Goal: Information Seeking & Learning: Find specific page/section

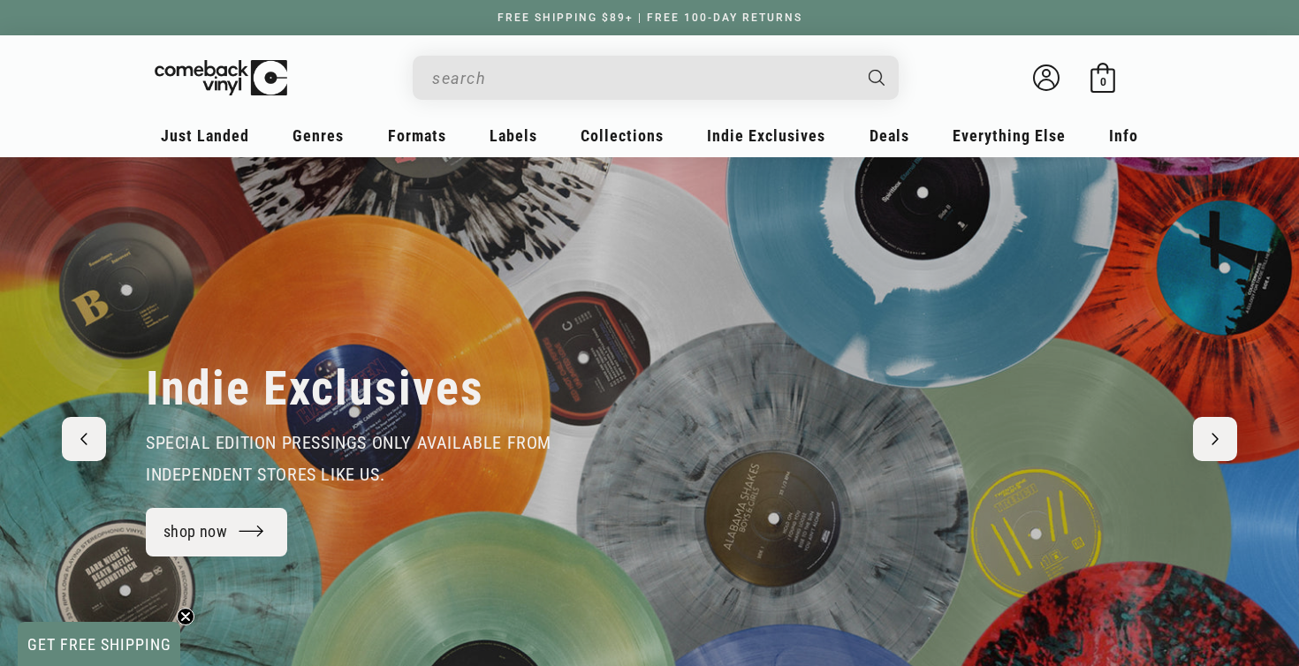
scroll to position [0, 2598]
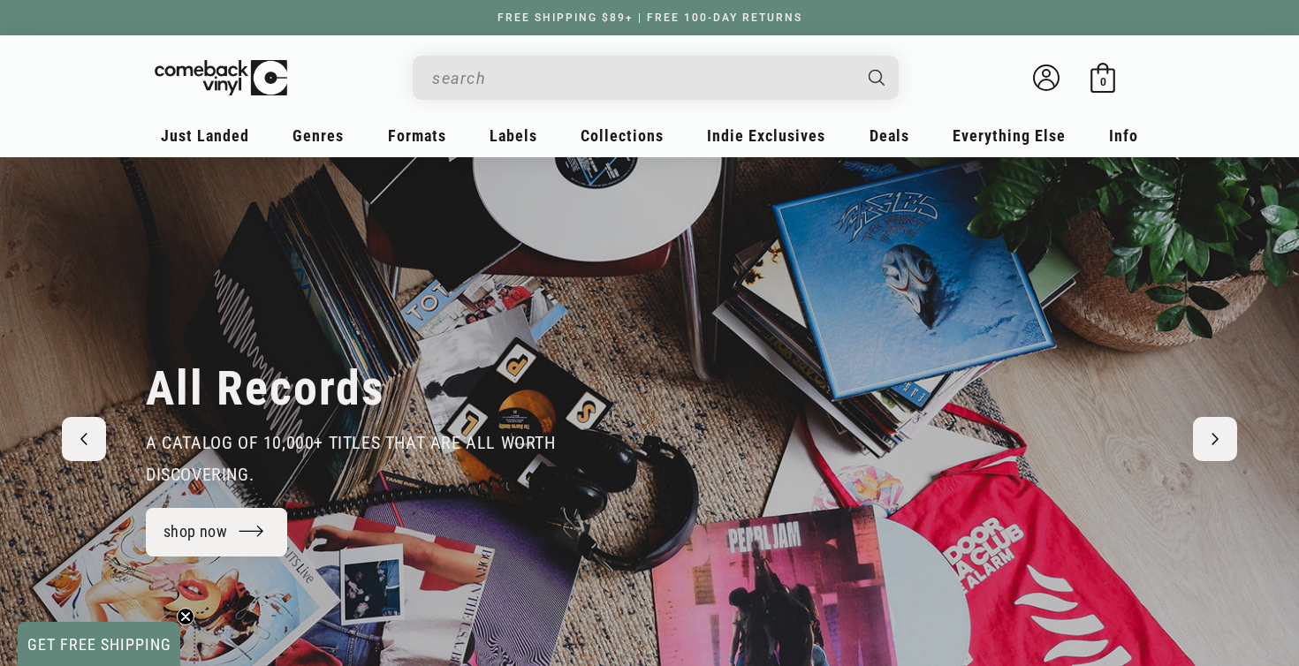
click at [482, 80] on input "Search" at bounding box center [641, 78] width 419 height 36
type input "the pretty"
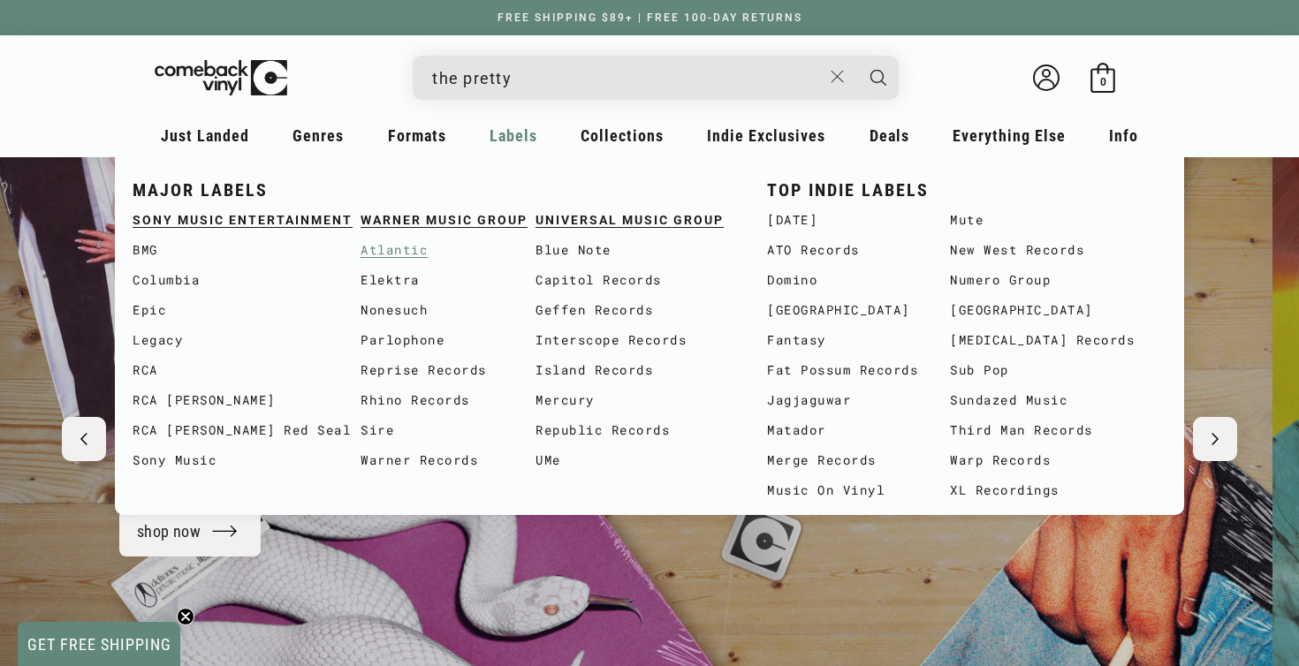
scroll to position [0, 0]
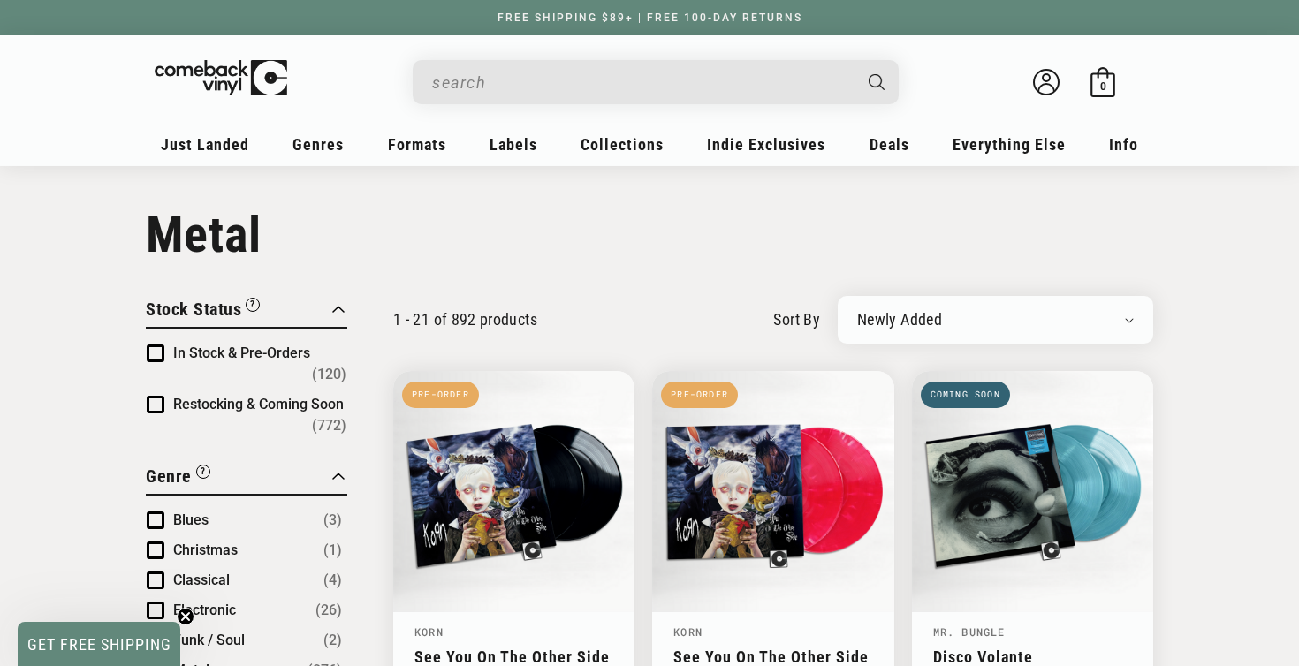
click at [467, 91] on input "Search" at bounding box center [641, 83] width 419 height 36
type input "the prett"
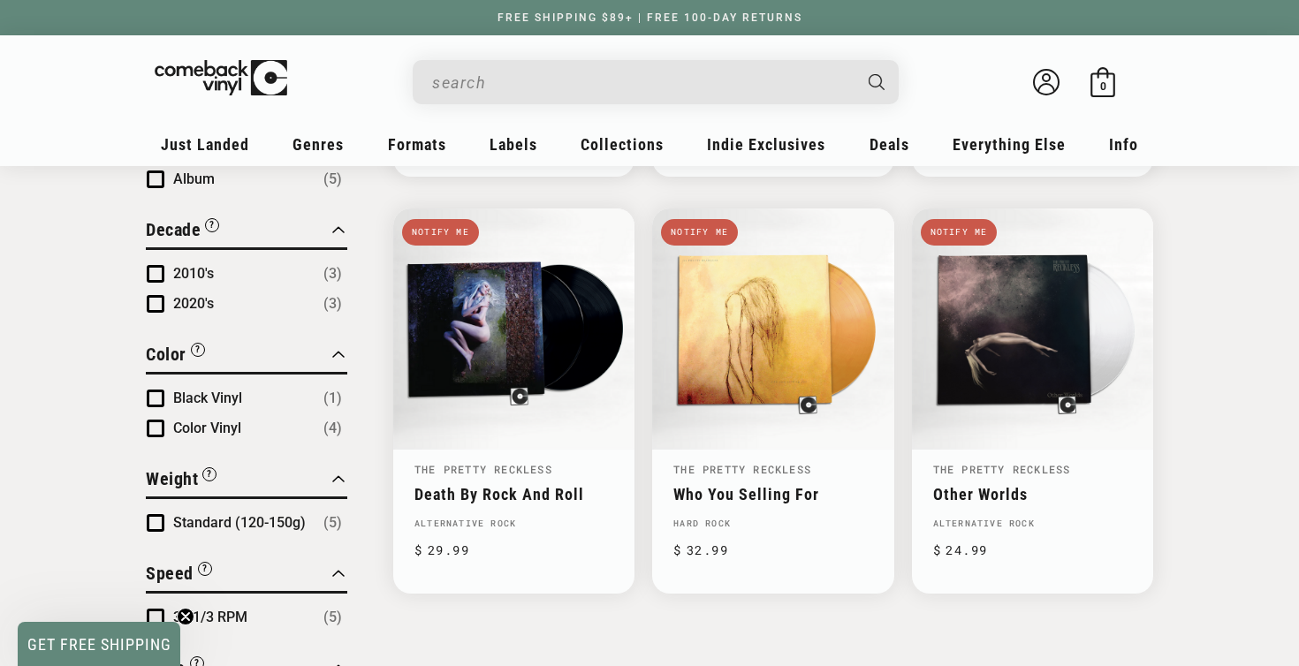
scroll to position [633, 0]
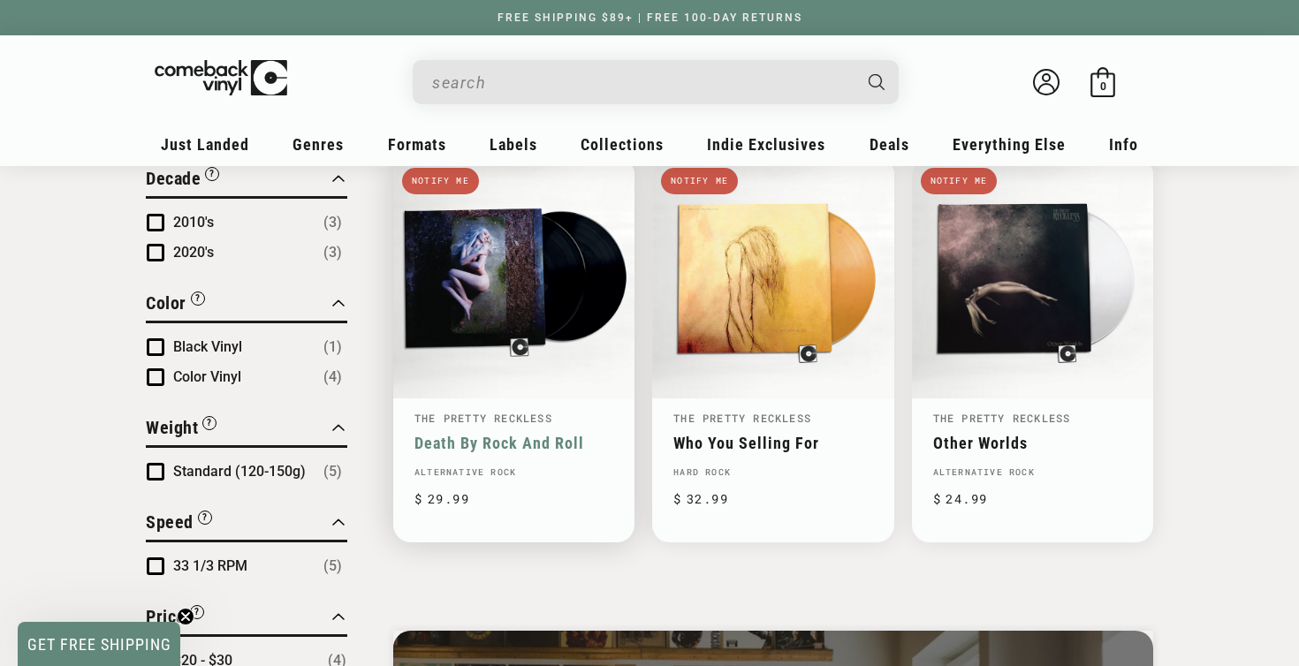
click at [534, 434] on link "Death By Rock And Roll" at bounding box center [513, 443] width 199 height 19
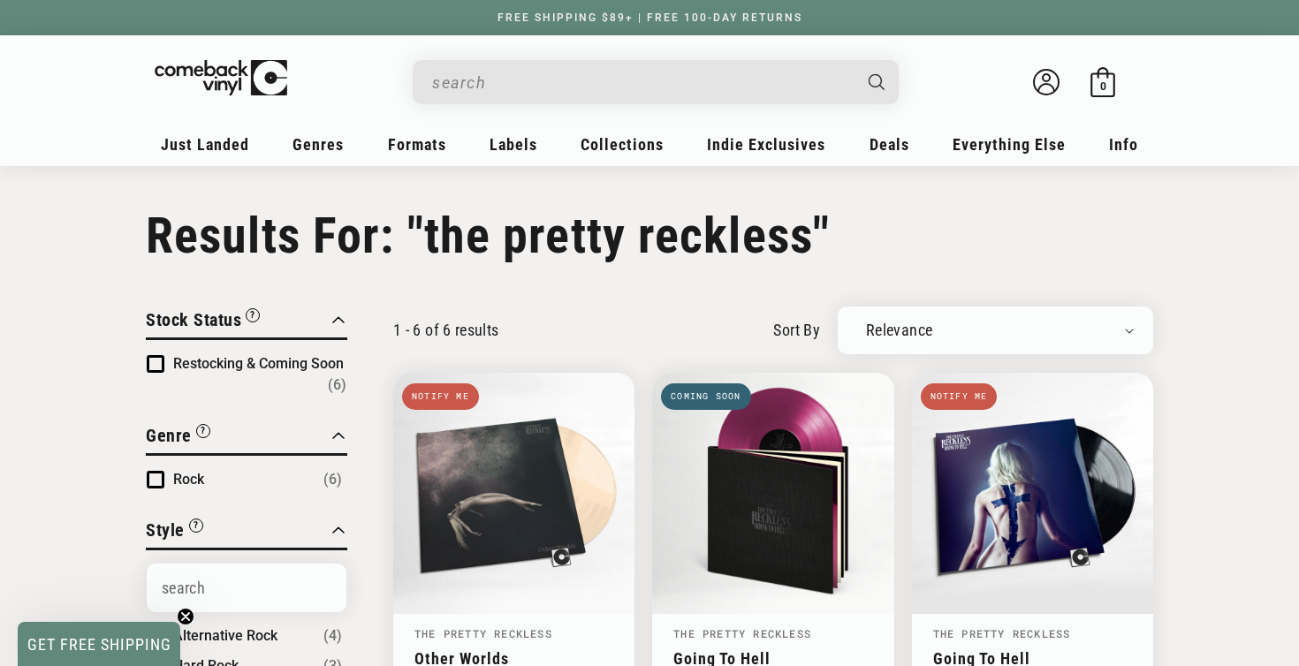
click at [566, 85] on input "Search" at bounding box center [641, 83] width 419 height 36
type input "the warning"
click at [878, 81] on button "Search" at bounding box center [878, 82] width 44 height 44
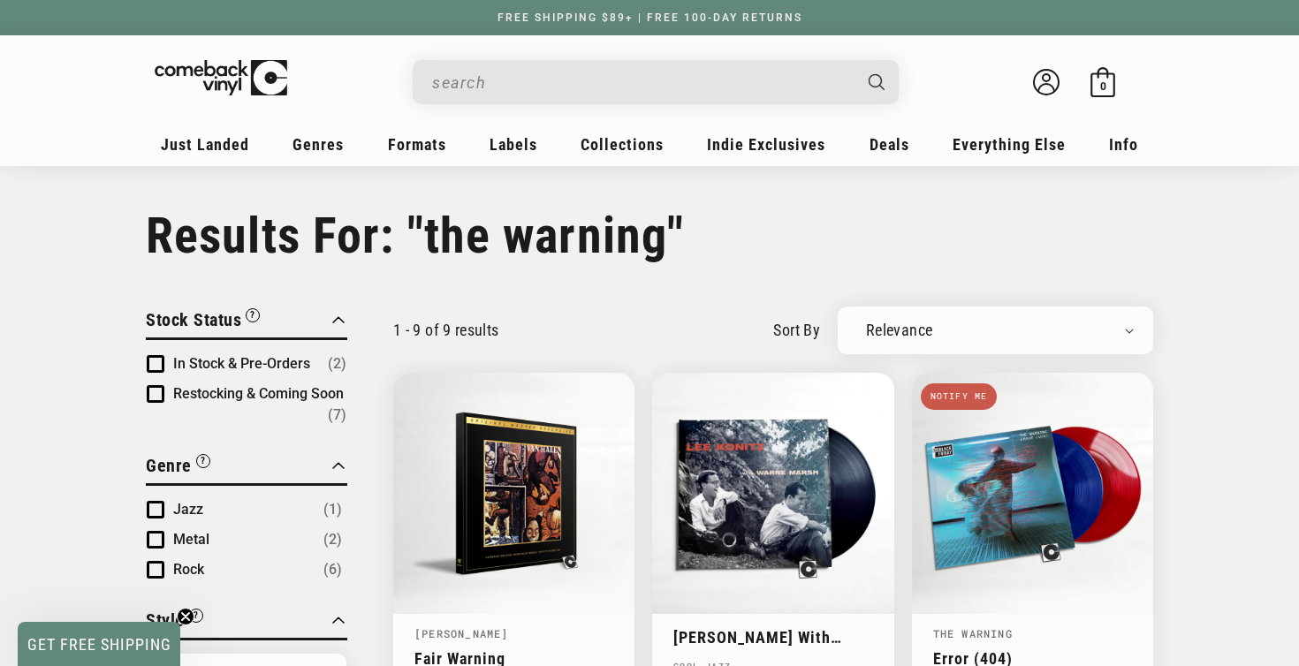
click at [477, 73] on input "Search" at bounding box center [641, 83] width 419 height 36
type input "m"
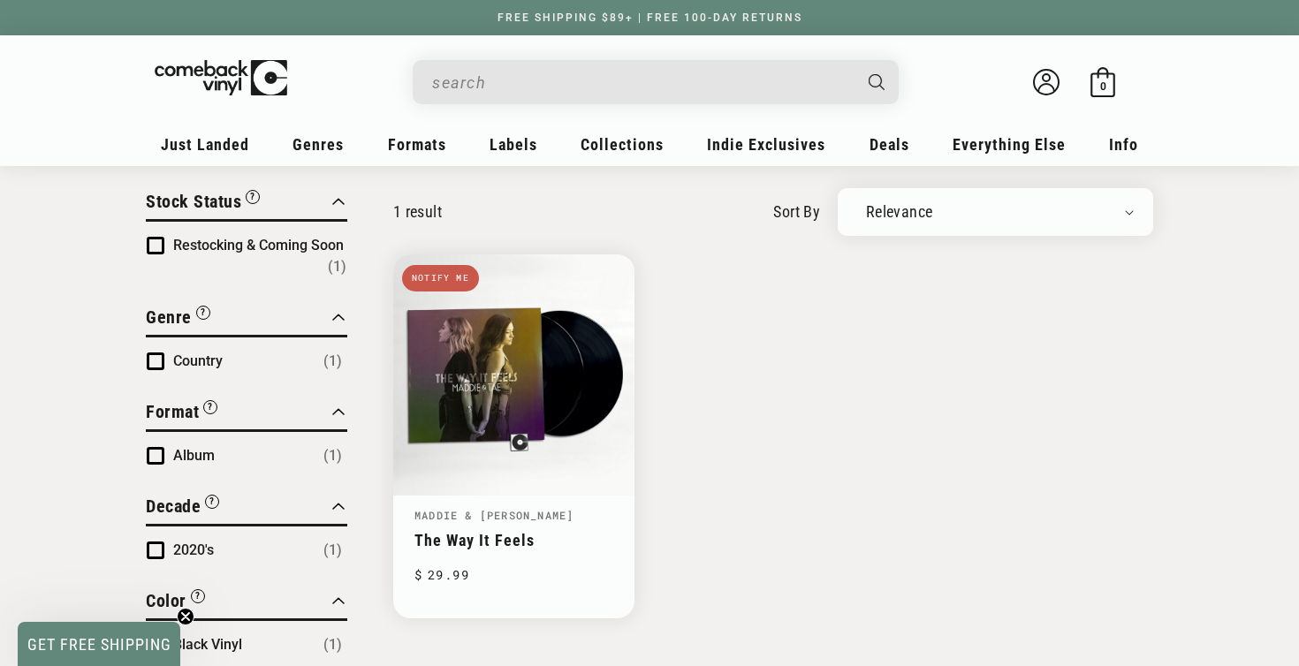
scroll to position [159, 0]
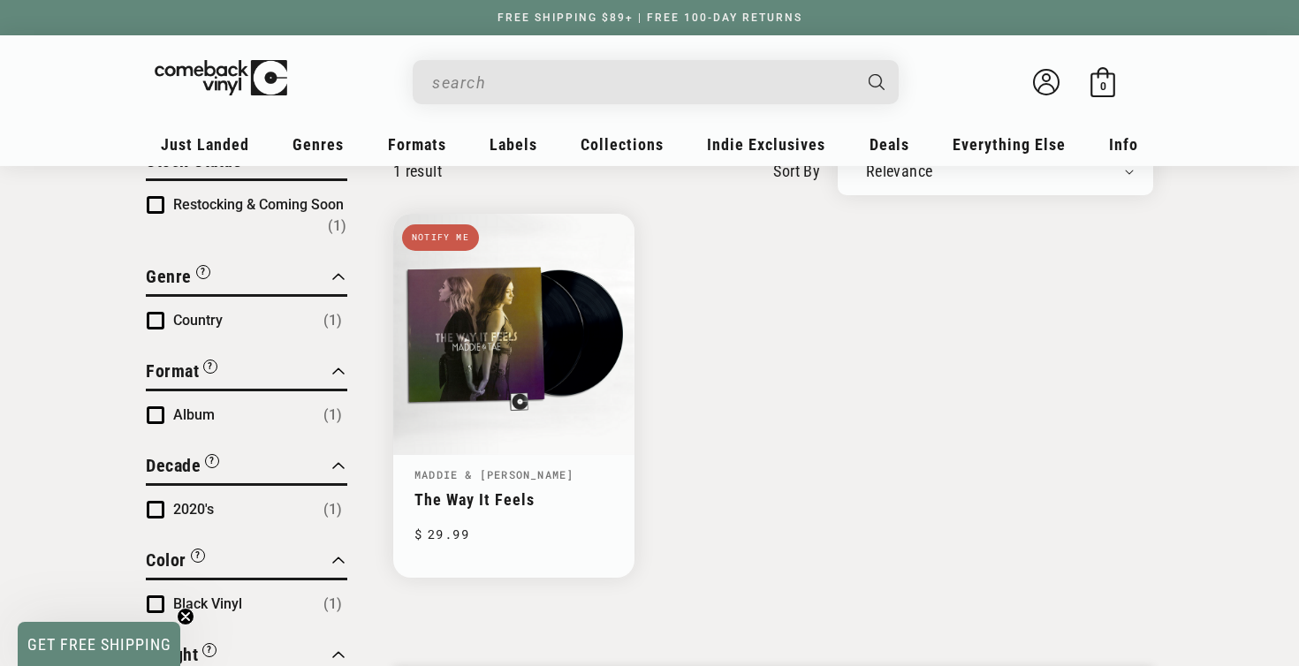
click at [605, 96] on input "Search" at bounding box center [641, 83] width 419 height 36
type input "[PERSON_NAME]"
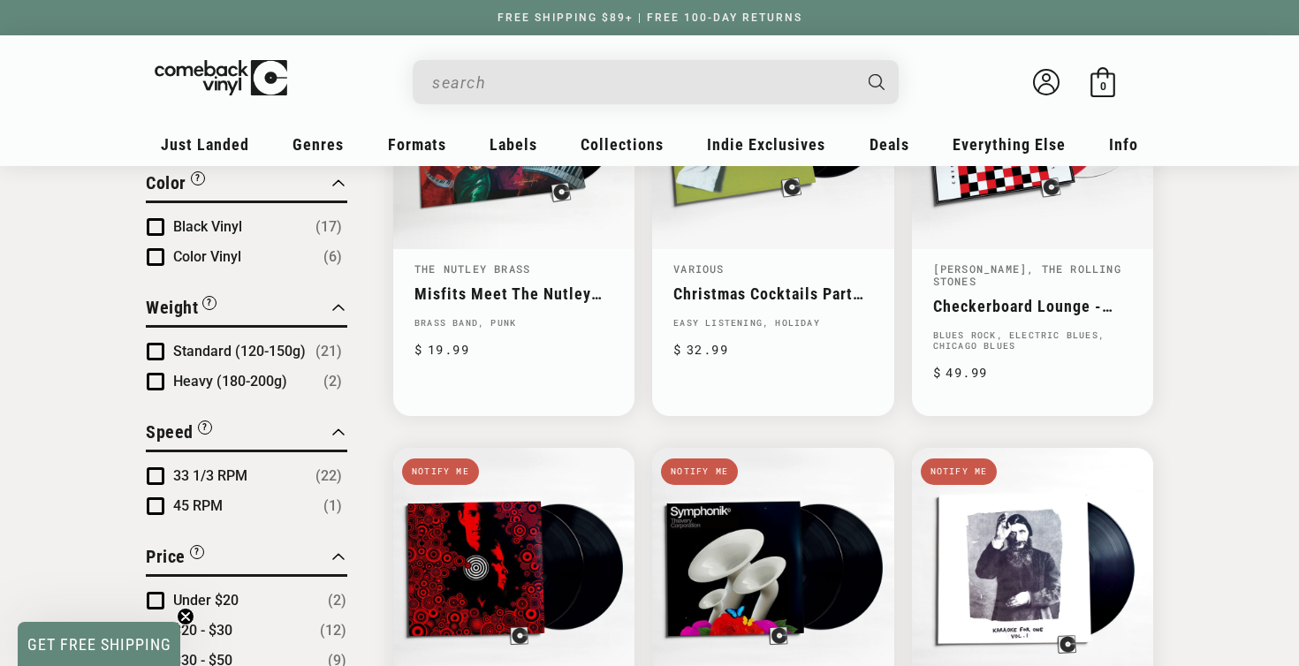
scroll to position [194, 0]
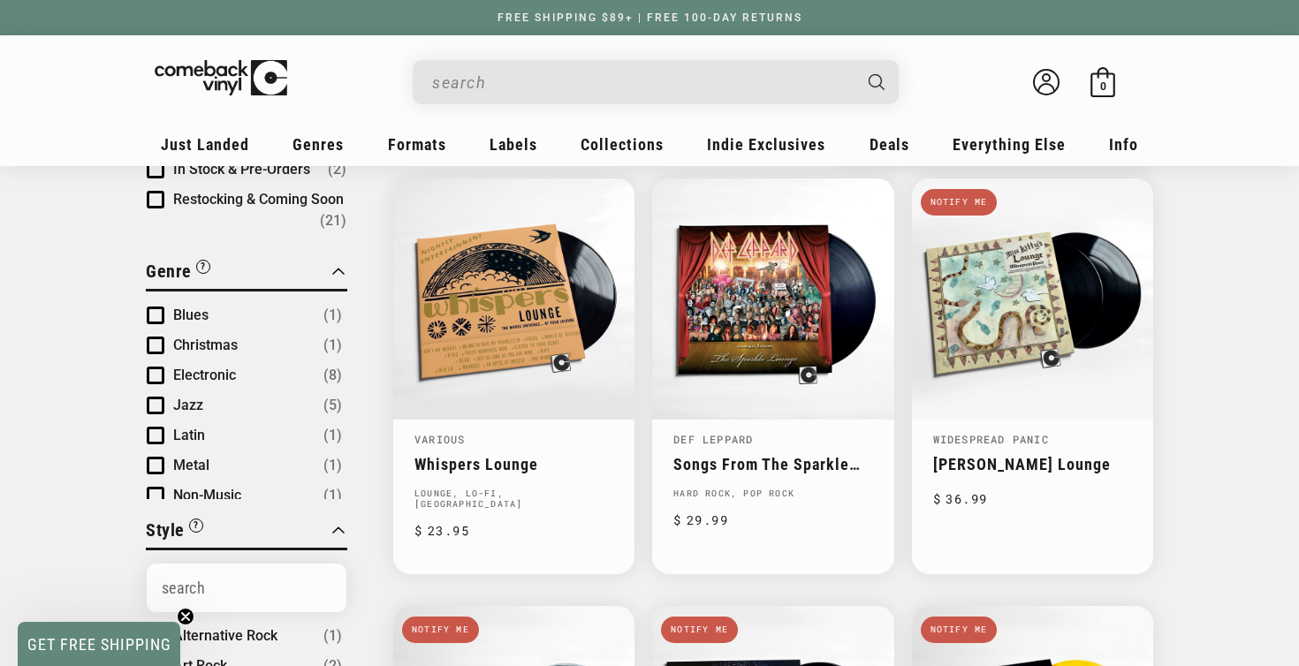
click at [514, 65] on input "Search" at bounding box center [641, 83] width 419 height 36
type input "charolette"
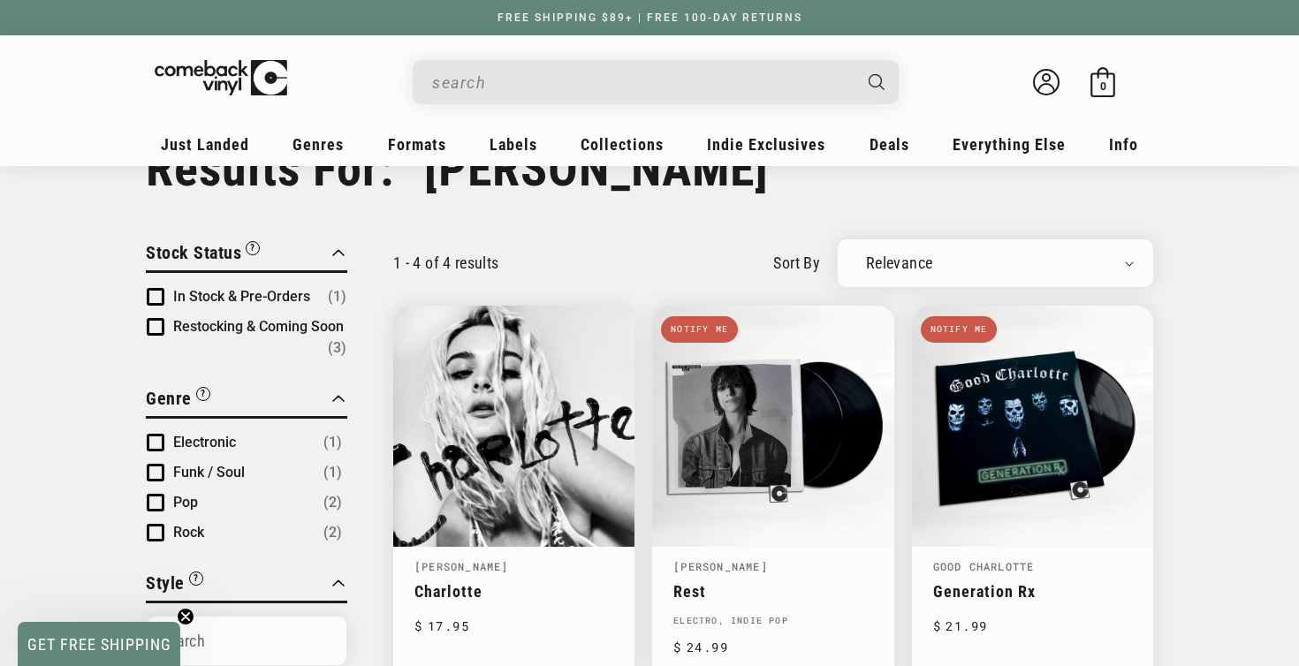
scroll to position [64, 0]
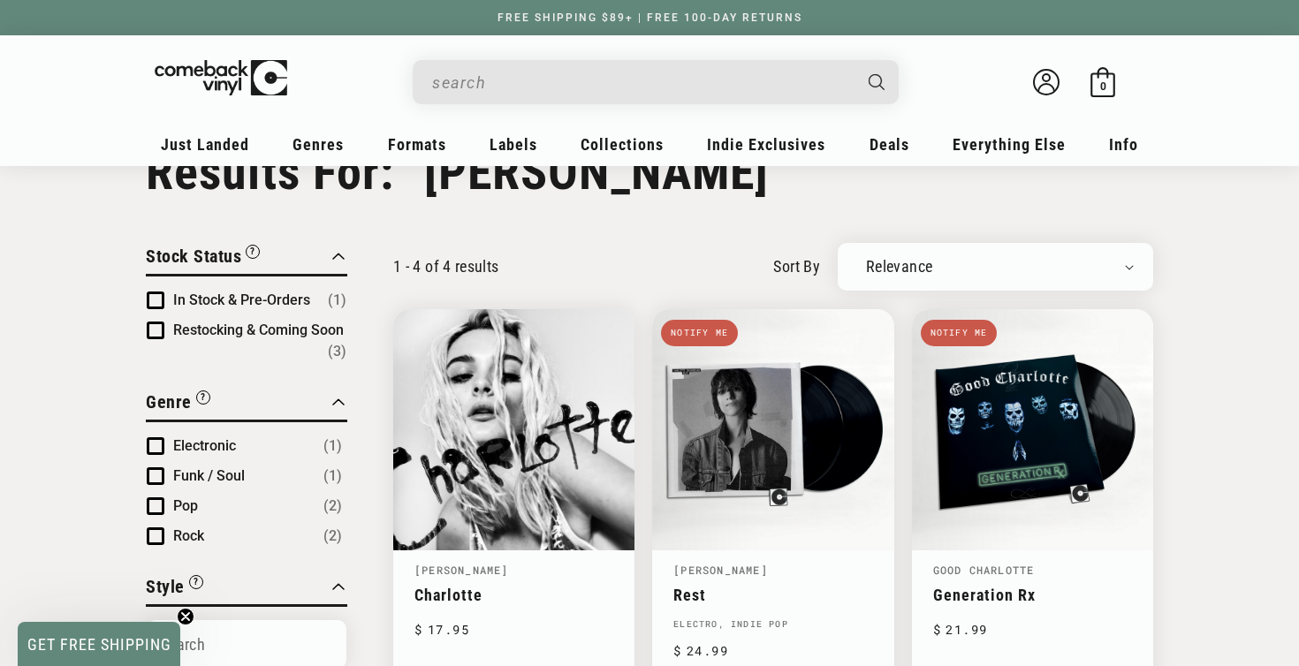
click at [555, 88] on input "Search" at bounding box center [641, 83] width 419 height 36
type input "ch"
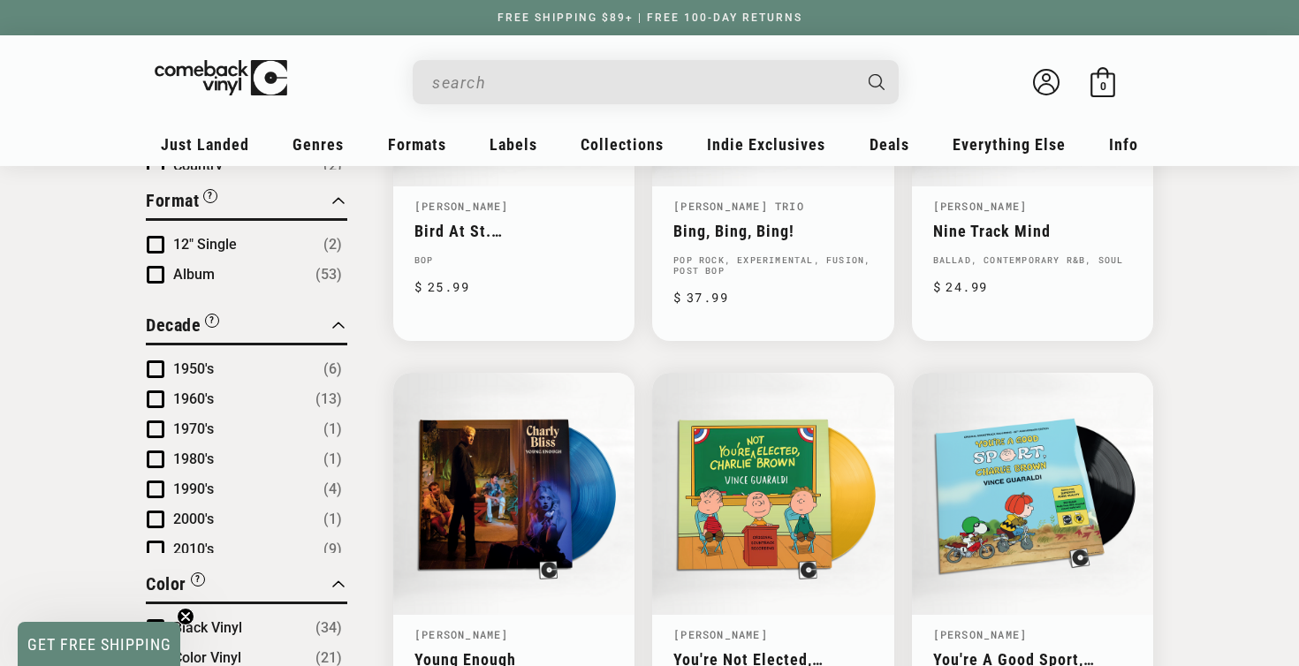
scroll to position [930, 0]
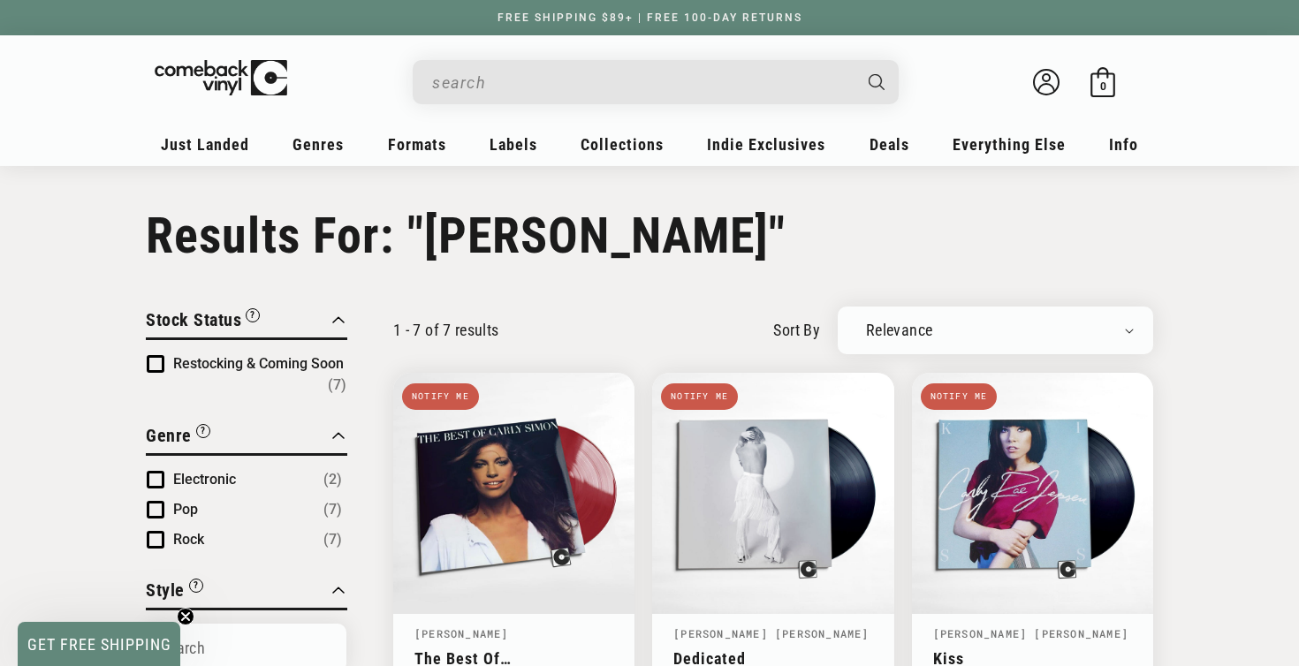
scroll to position [-4, 0]
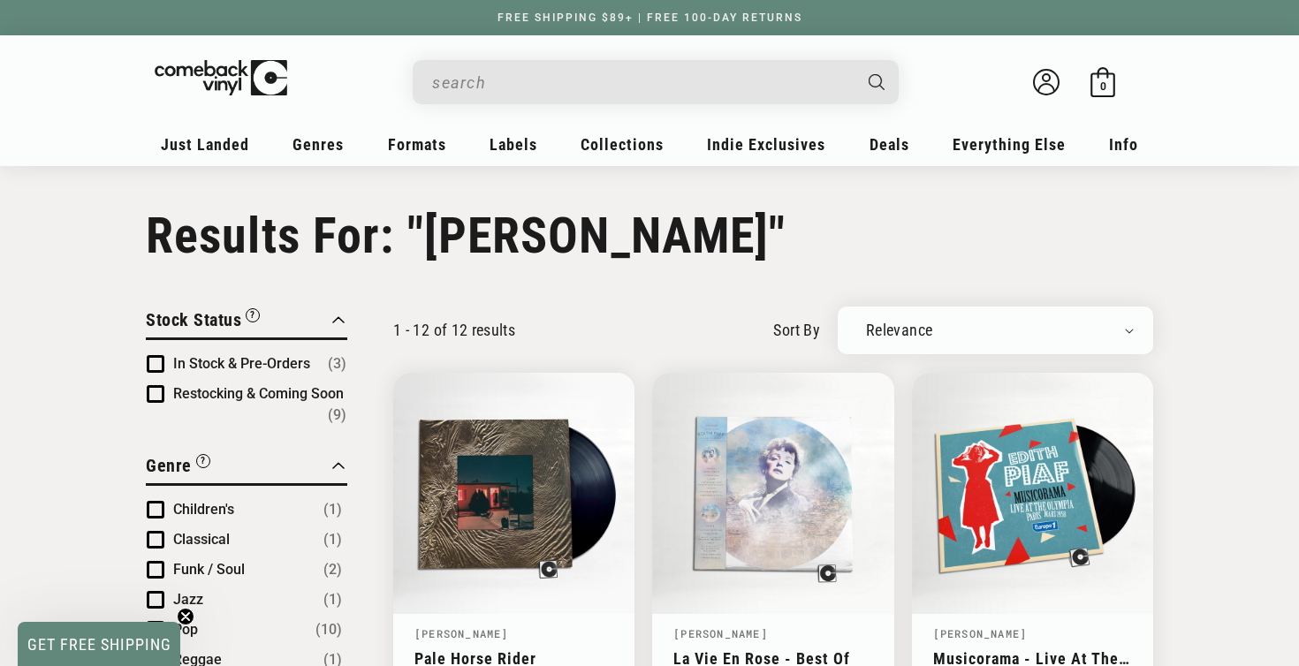
click at [499, 88] on input "Search" at bounding box center [641, 83] width 419 height 36
type input "wiscon"
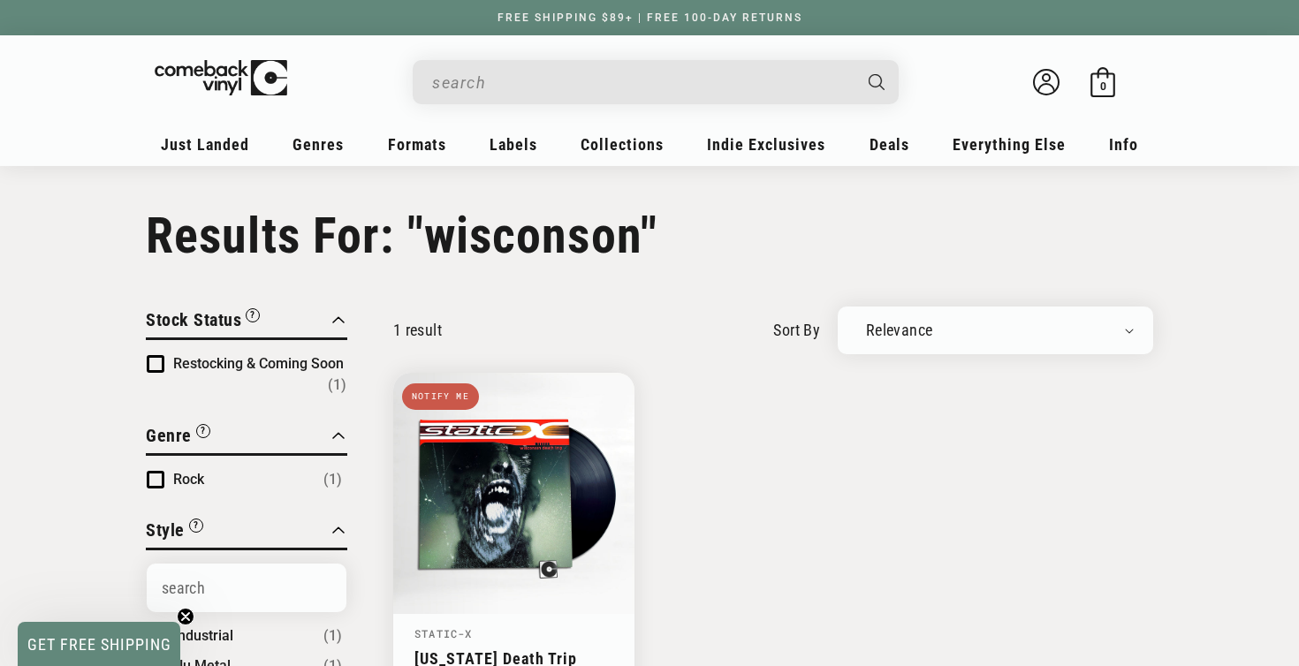
click at [486, 82] on input "Search" at bounding box center [641, 83] width 419 height 36
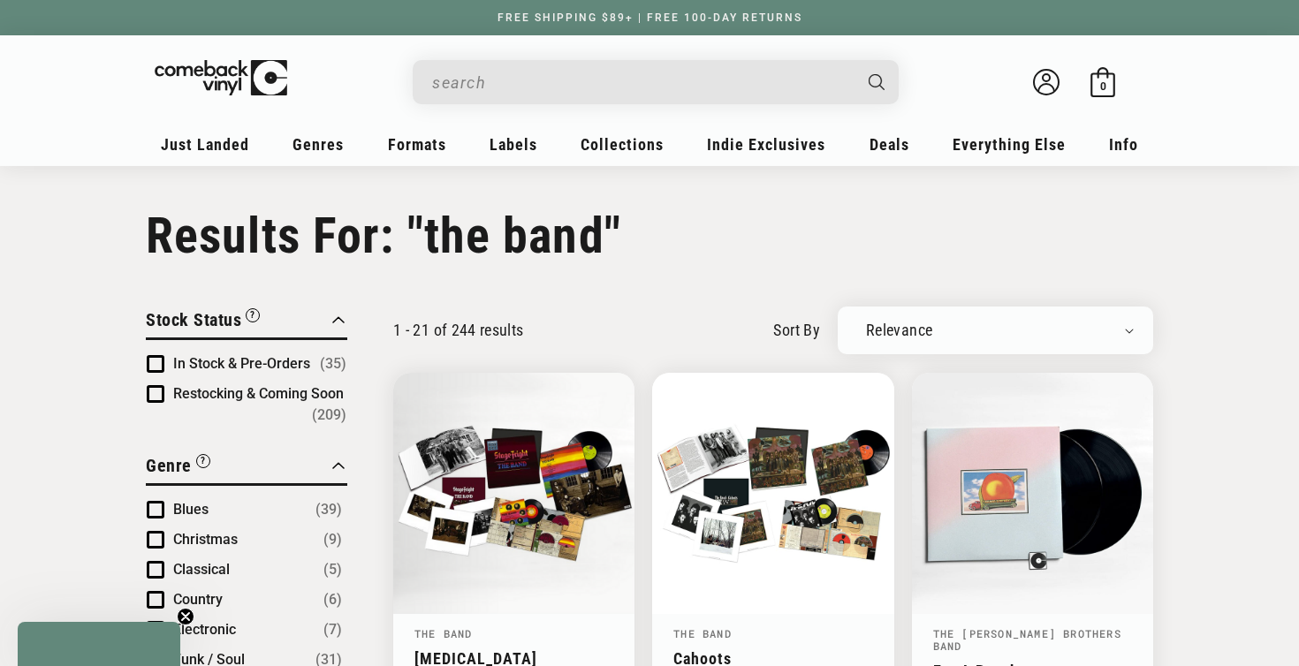
click at [467, 82] on input "Search" at bounding box center [641, 83] width 419 height 36
type input "band"
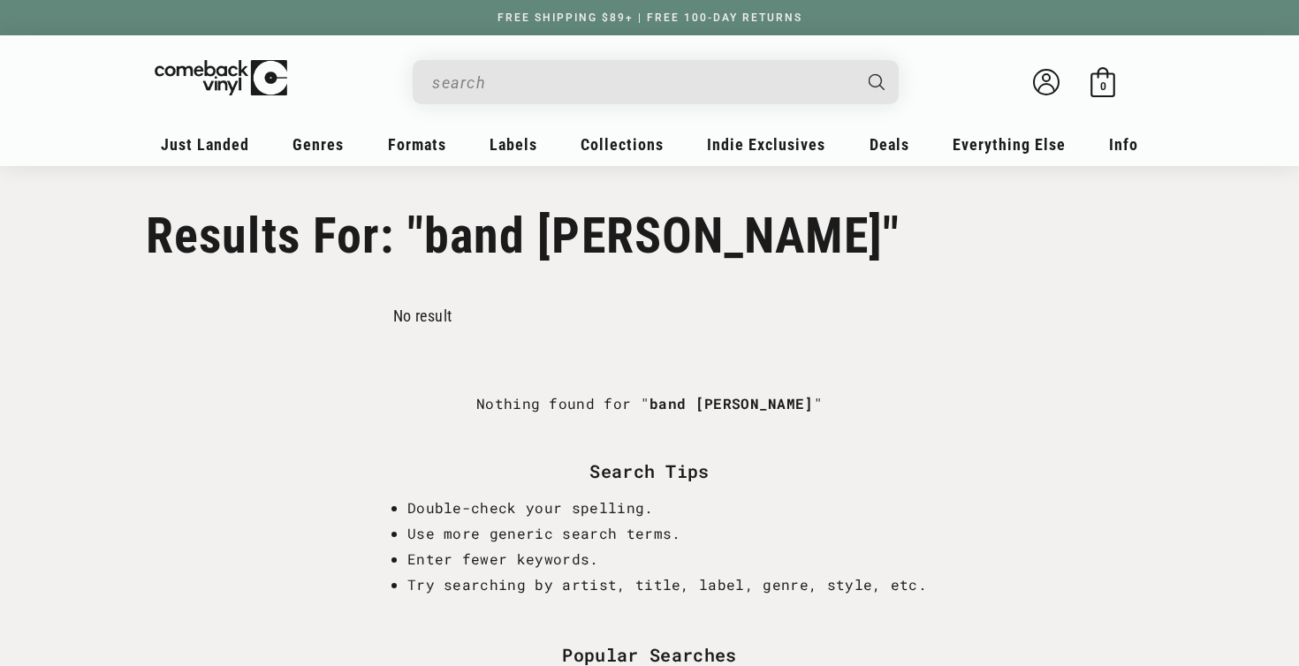
click at [452, 80] on input "Search" at bounding box center [641, 83] width 419 height 36
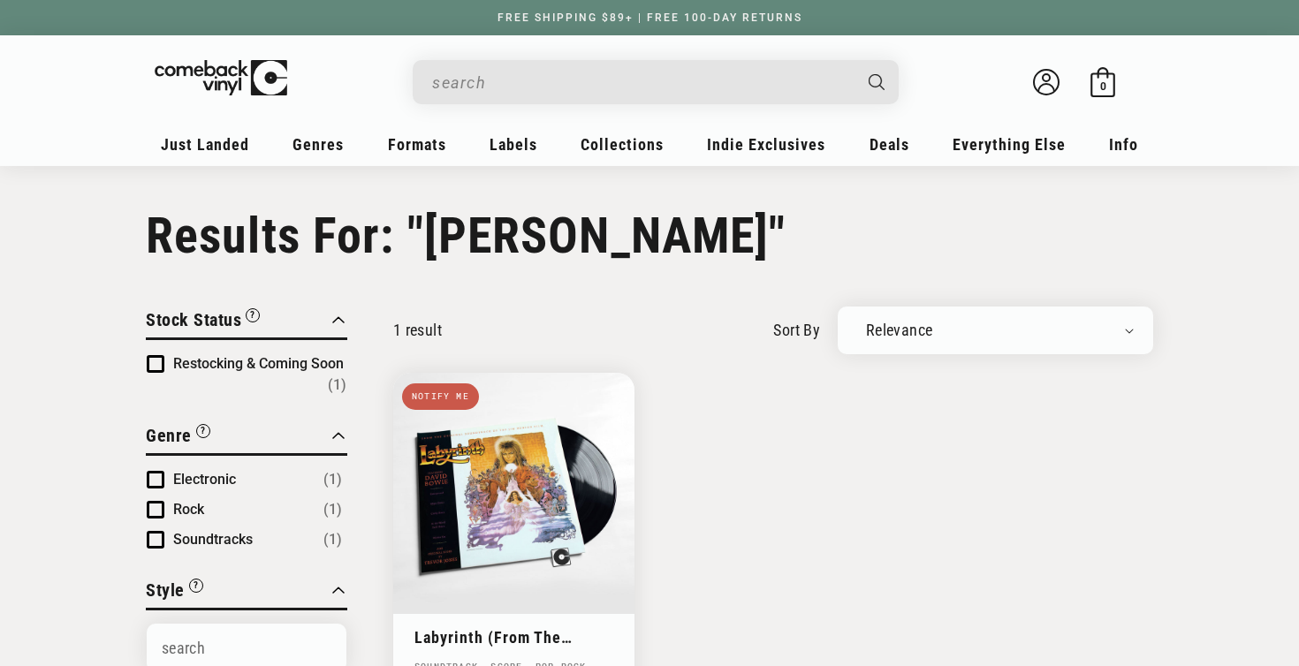
click at [551, 86] on input "Search" at bounding box center [641, 83] width 419 height 36
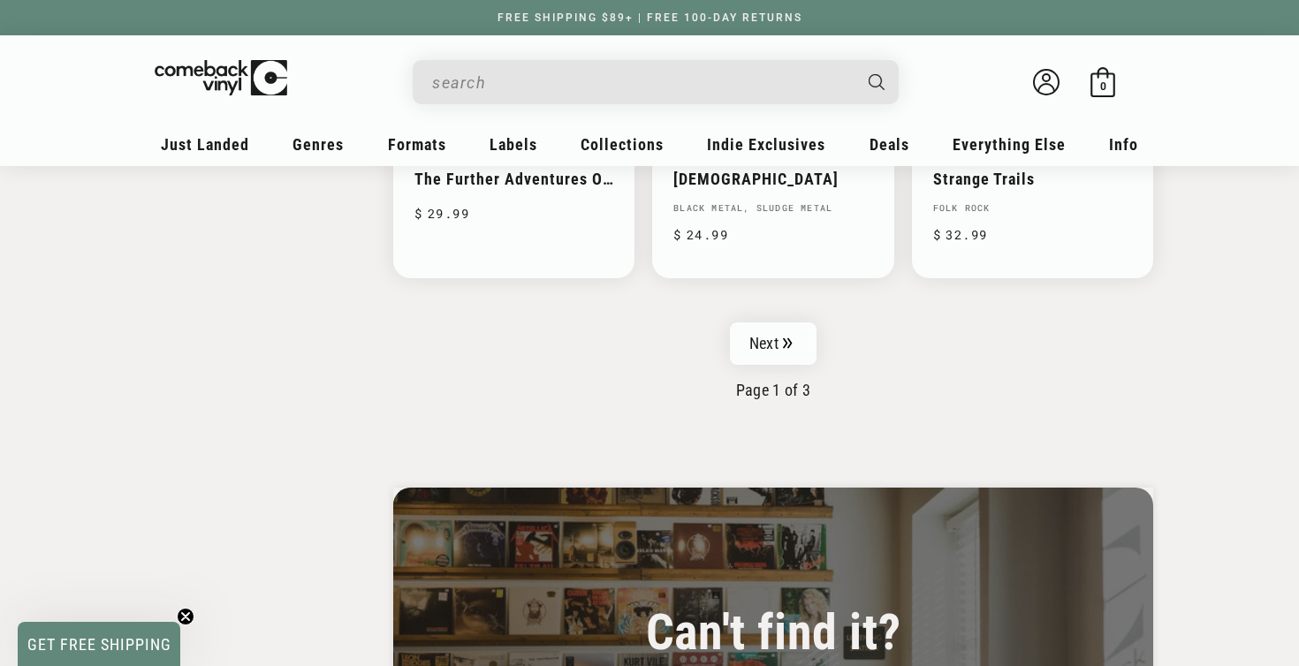
scroll to position [3076, 0]
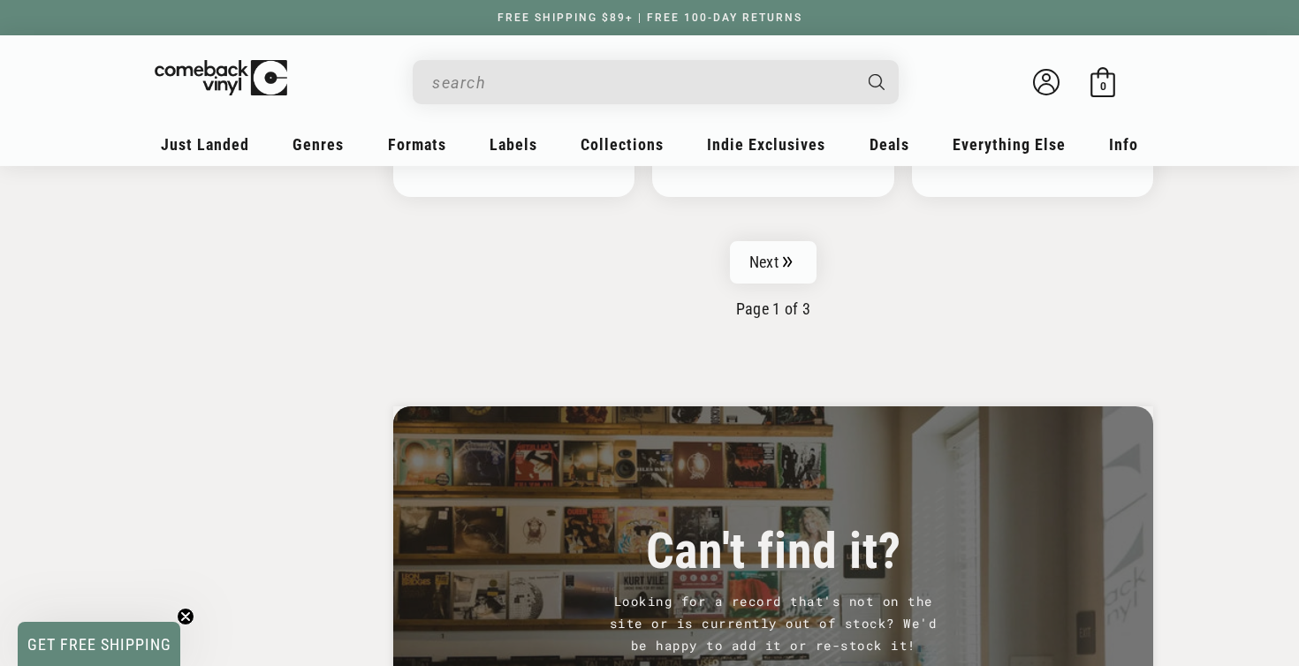
click at [596, 91] on input "Search" at bounding box center [641, 83] width 419 height 36
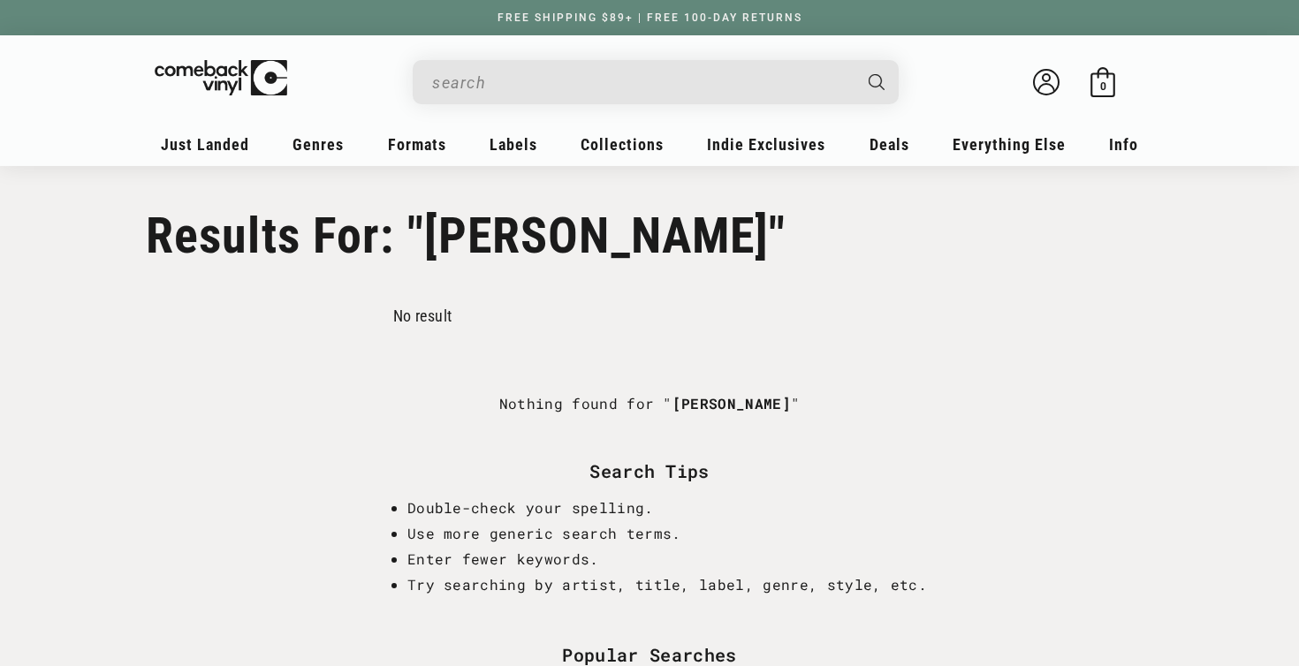
click at [509, 101] on div "Search" at bounding box center [664, 81] width 468 height 42
click at [509, 95] on input "Search" at bounding box center [641, 83] width 419 height 36
type input "el"
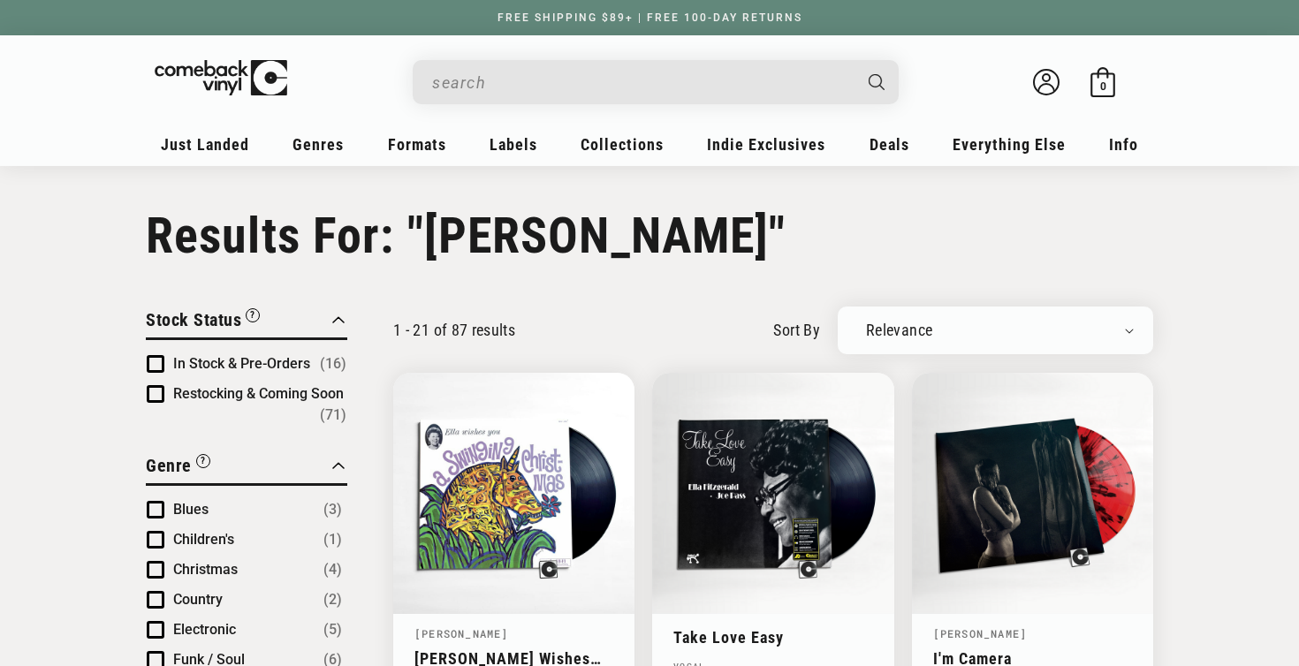
click at [606, 78] on input "Search" at bounding box center [641, 83] width 419 height 36
type input "h"
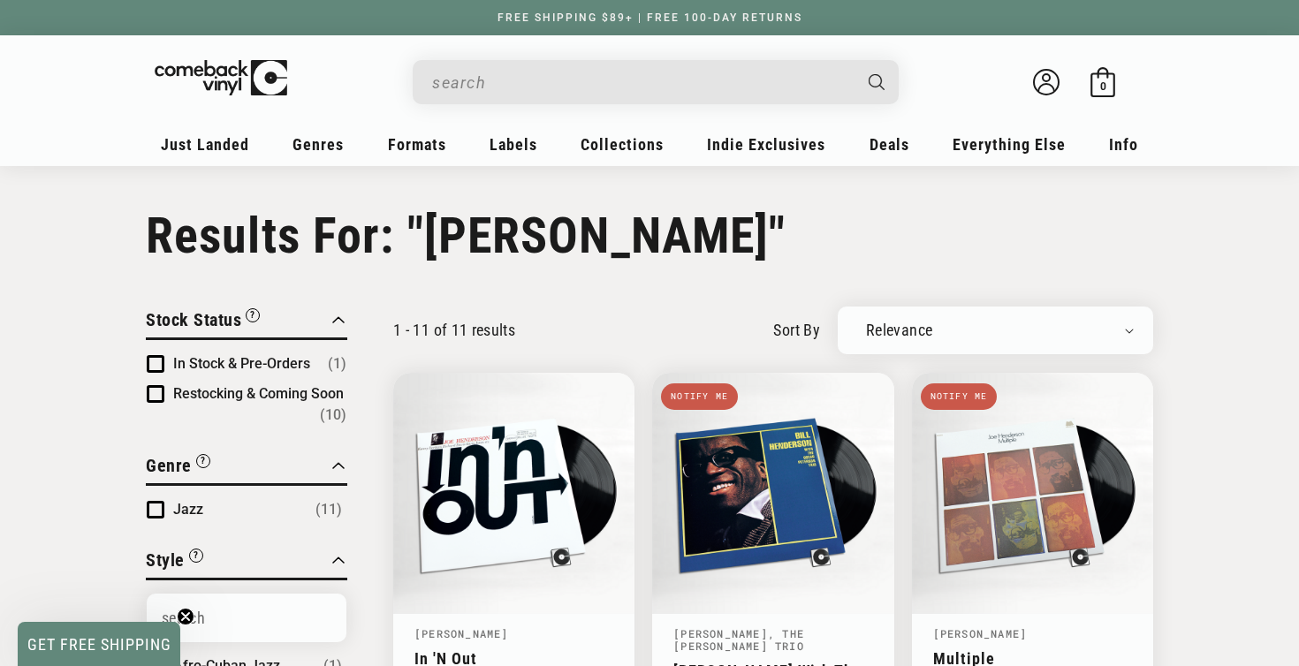
click at [633, 95] on input "Search" at bounding box center [641, 83] width 419 height 36
type input "t"
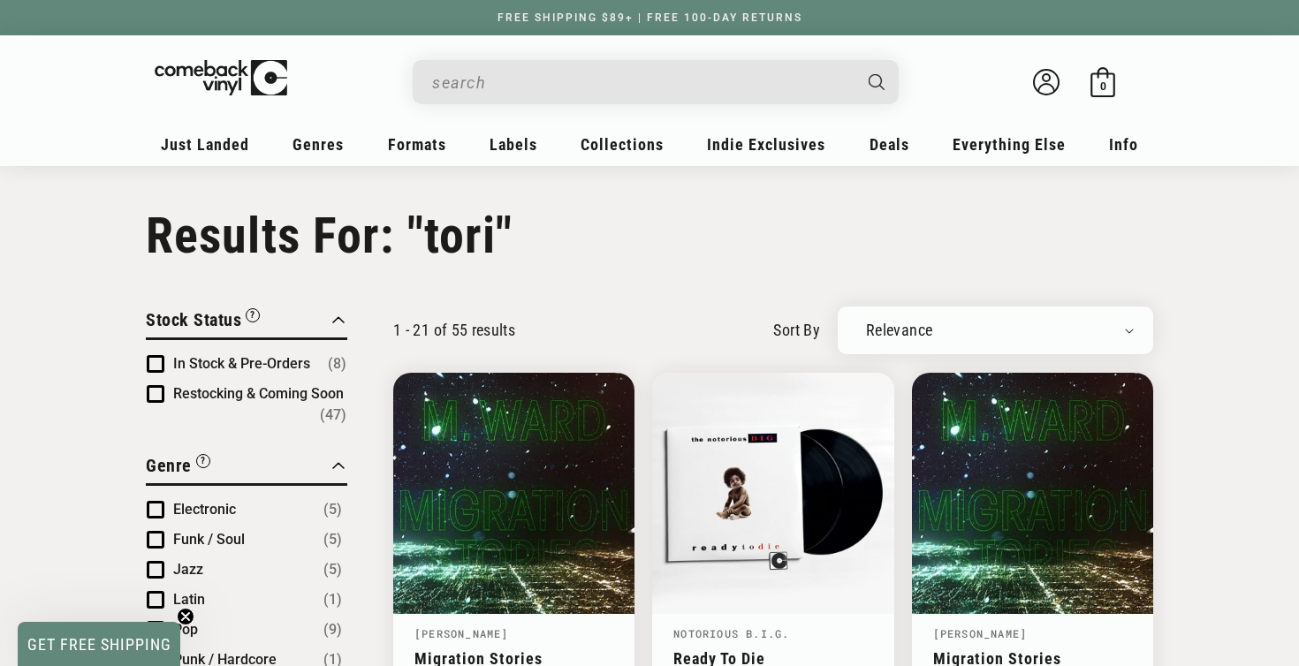
click at [645, 87] on input "Search" at bounding box center [641, 83] width 419 height 36
type input "t"
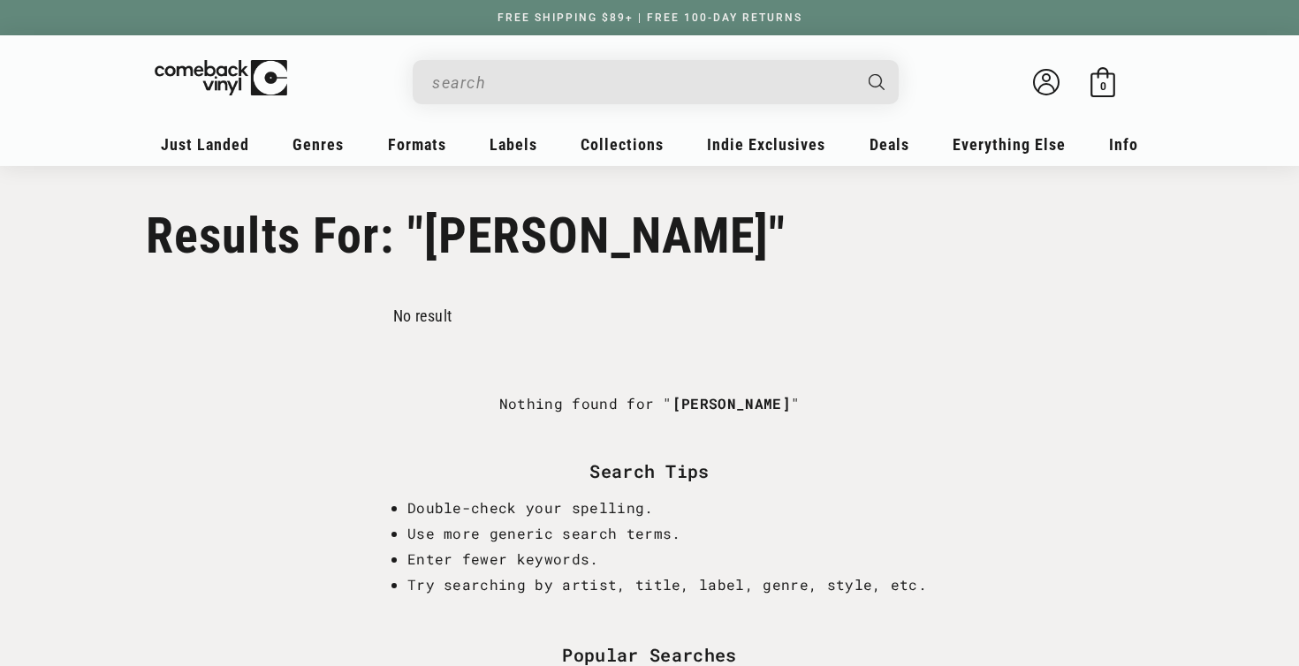
click at [505, 71] on input "Search" at bounding box center [641, 83] width 419 height 36
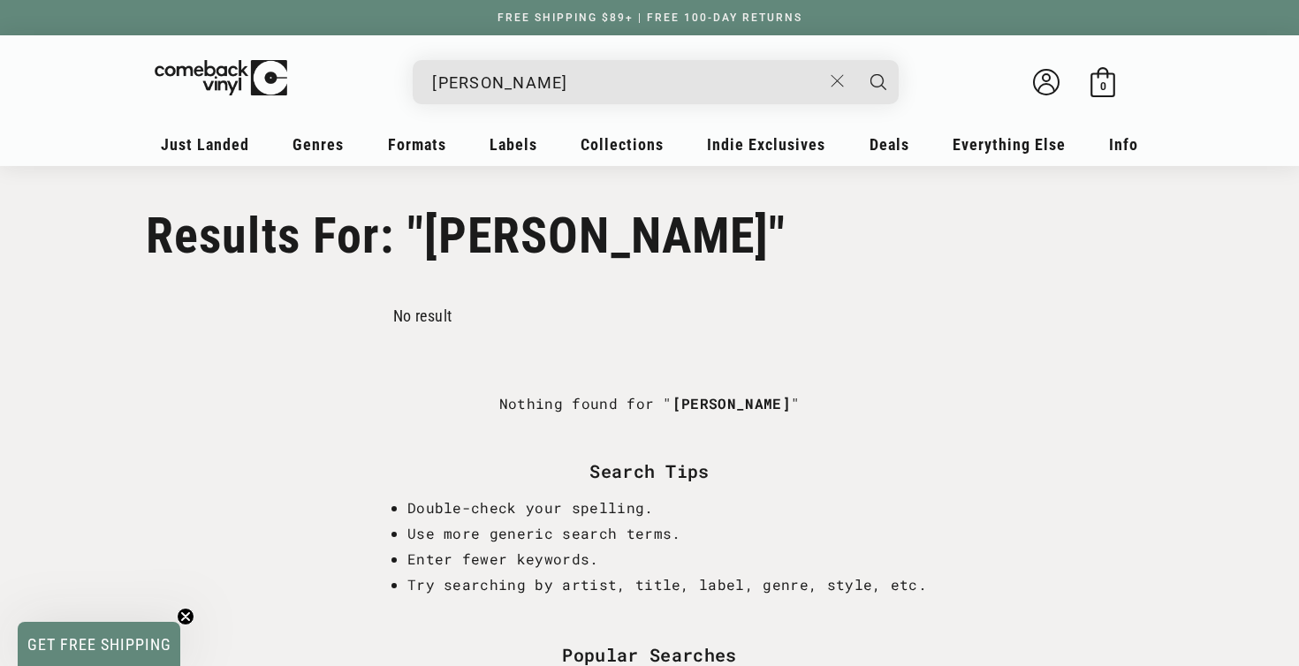
type input "kelly"
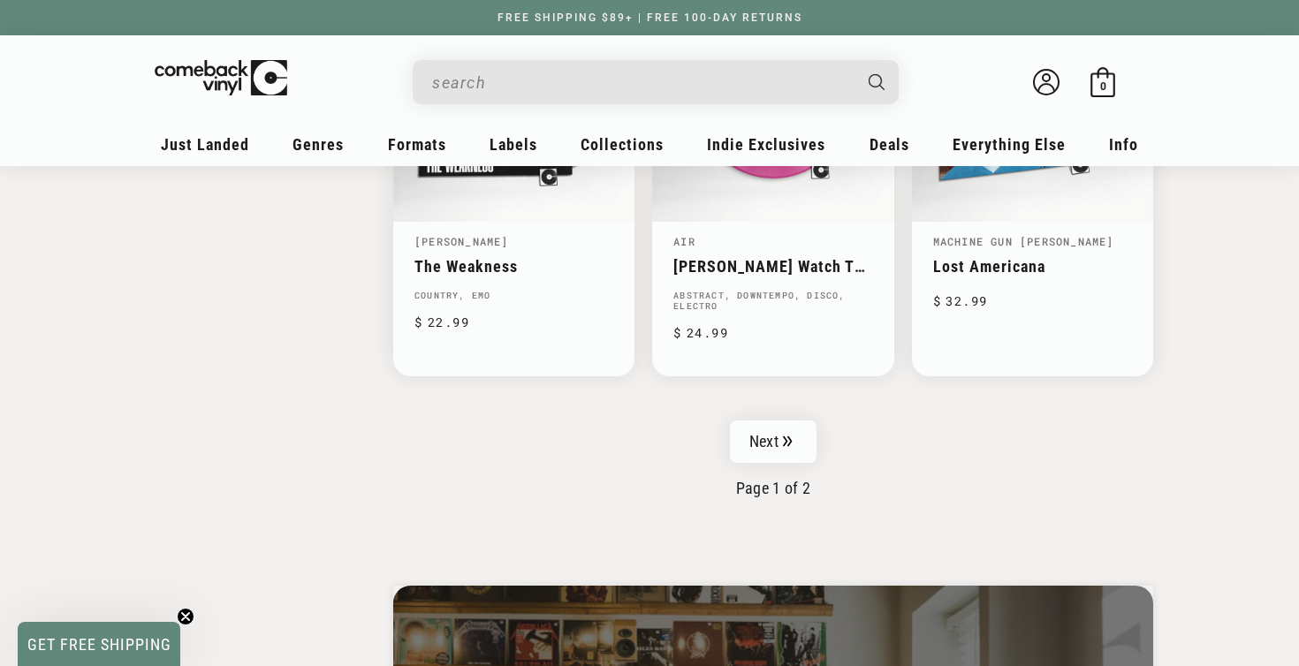
scroll to position [3034, 0]
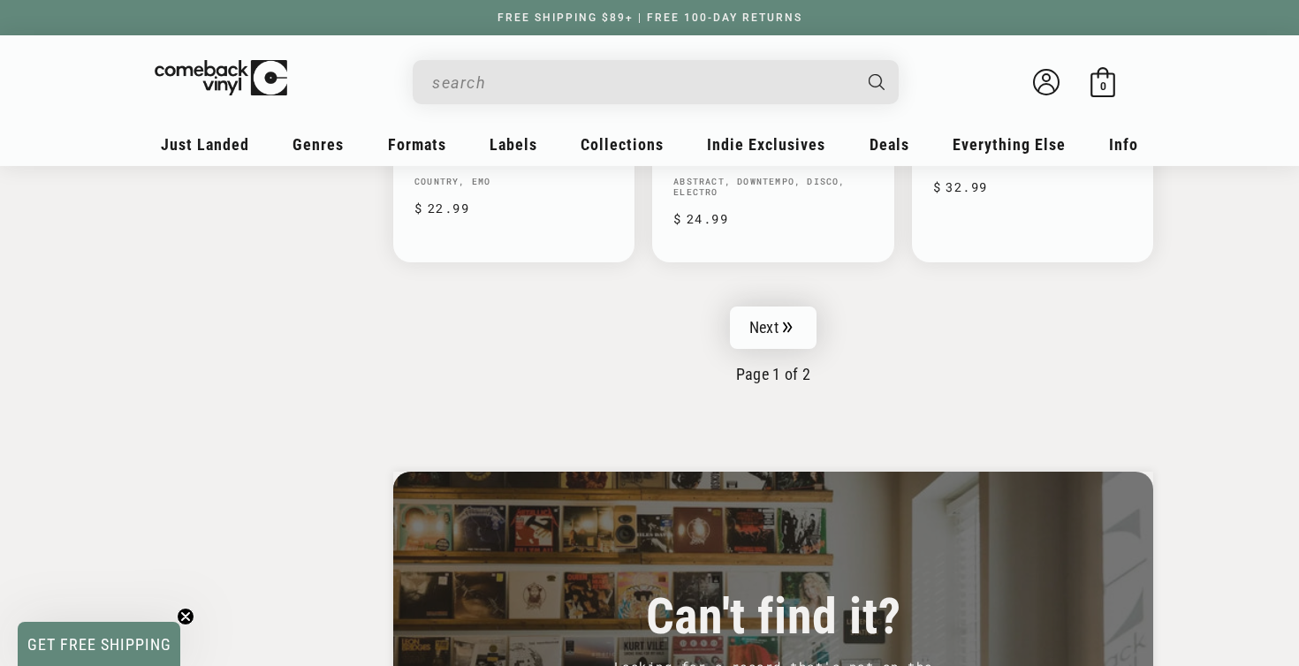
click at [805, 308] on link "Next" at bounding box center [773, 328] width 87 height 42
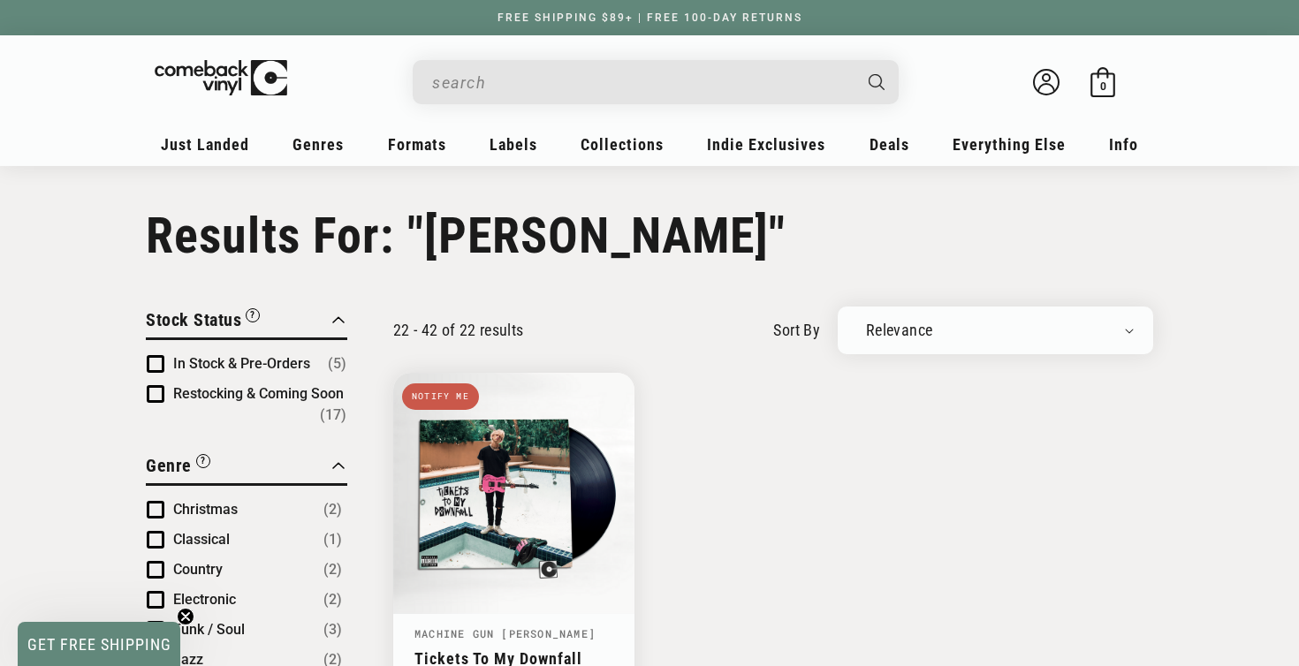
click at [578, 93] on input "Search" at bounding box center [641, 83] width 419 height 36
type input "clemmo"
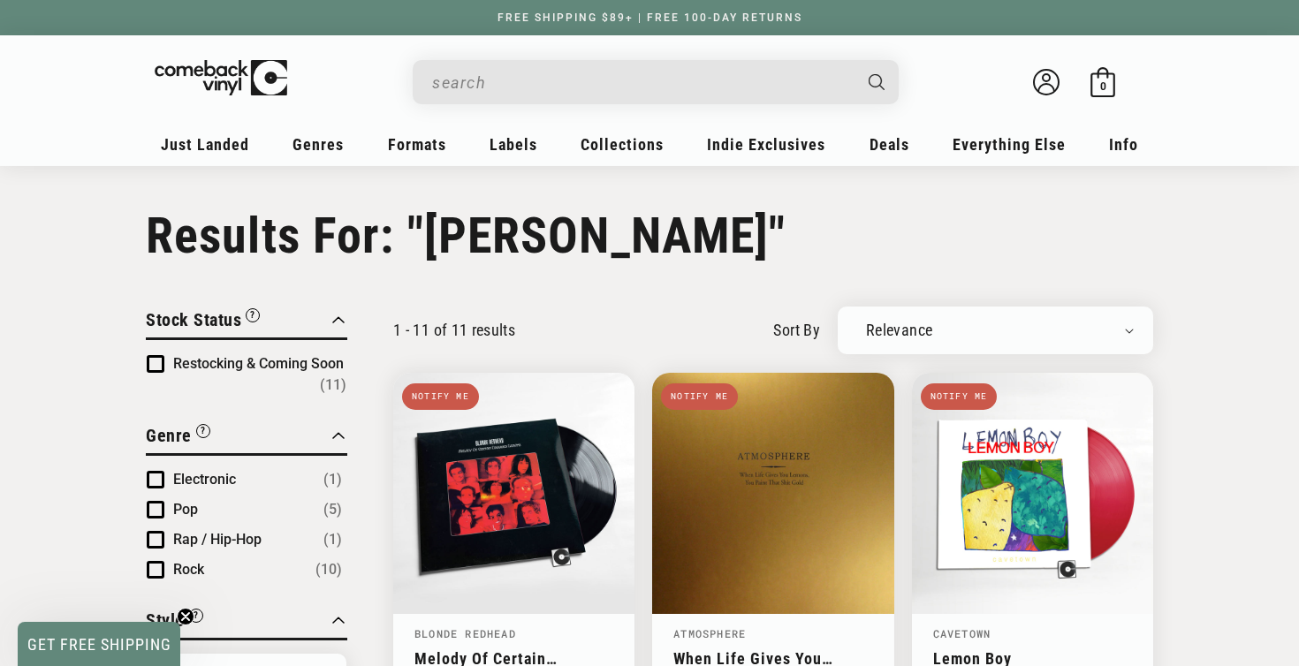
scroll to position [-38, 0]
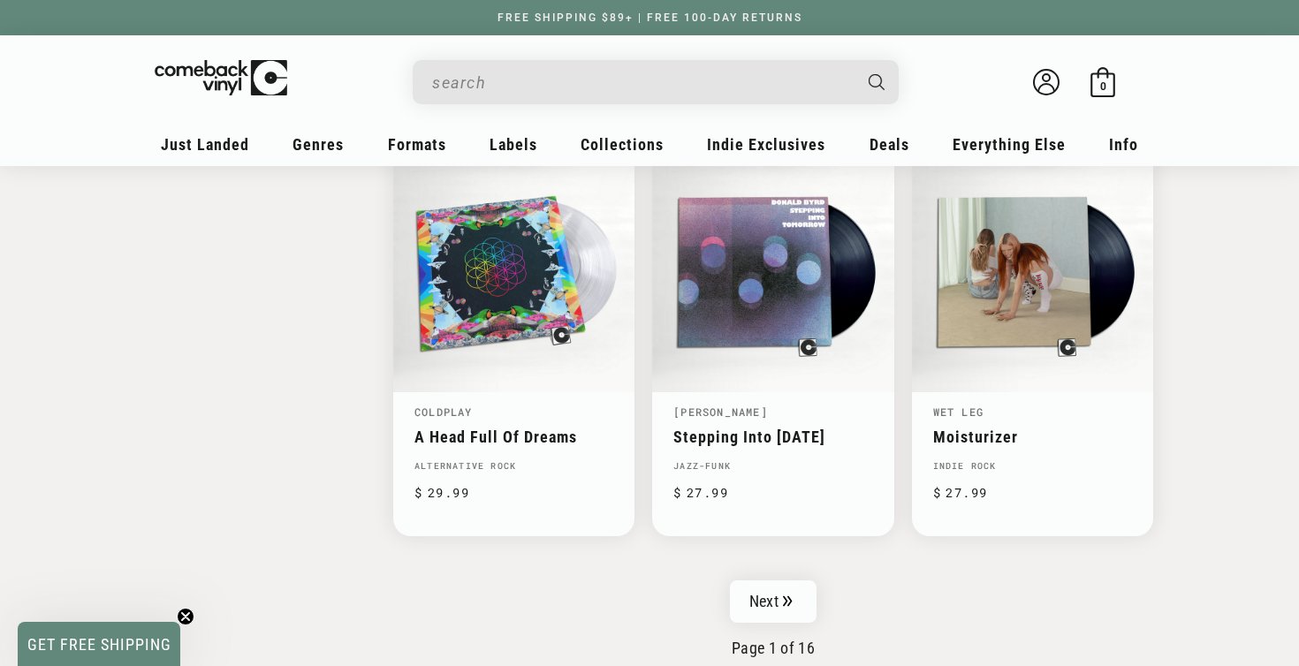
scroll to position [2776, 0]
